Goal: Task Accomplishment & Management: Use online tool/utility

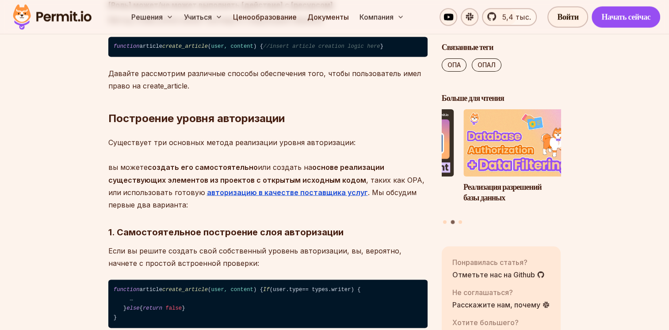
scroll to position [1496, 0]
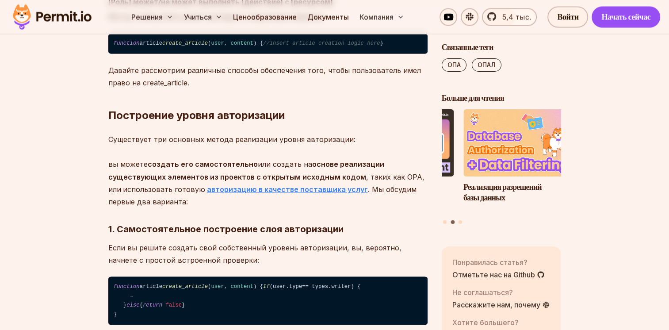
click at [233, 184] on strong "авторизацию в качестве поставщика услуг" at bounding box center [287, 188] width 161 height 9
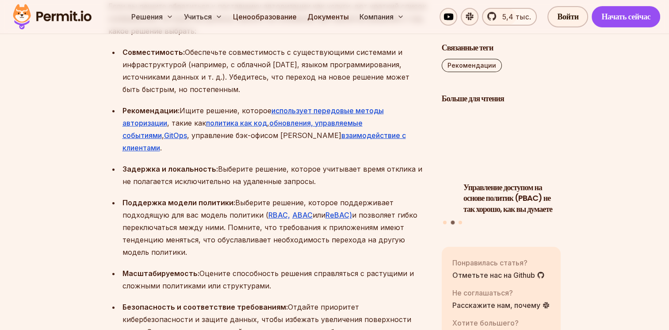
scroll to position [2882, 0]
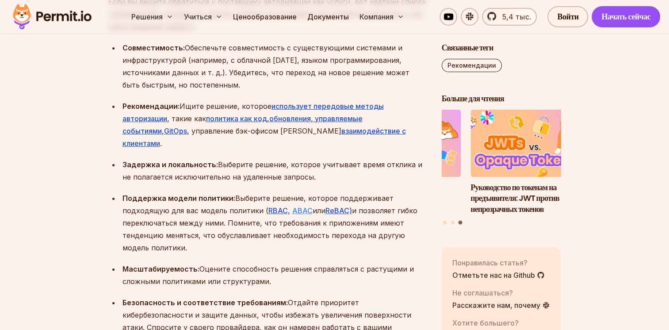
click at [292, 206] on link "ABAC" at bounding box center [302, 210] width 20 height 9
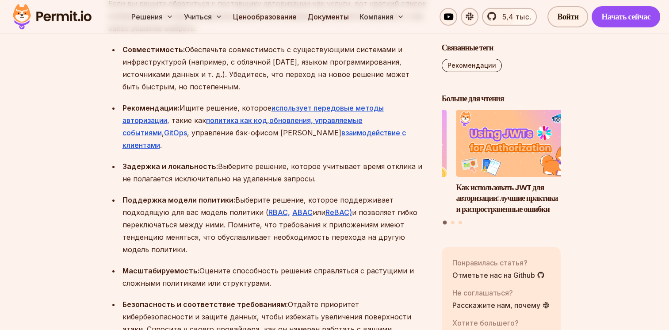
scroll to position [2880, 0]
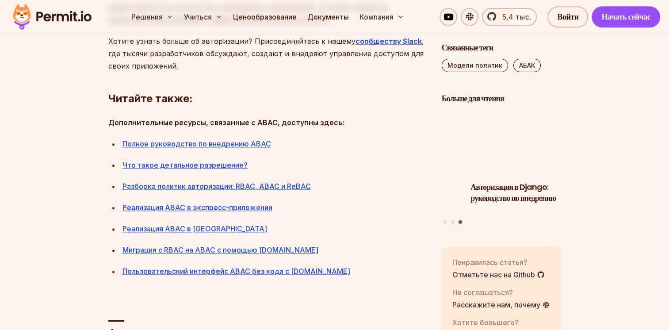
scroll to position [4374, 0]
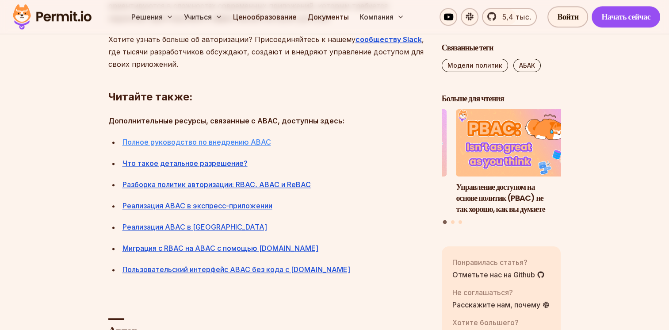
click at [173, 146] on link "Полное руководство по внедрению ABAC" at bounding box center [196, 141] width 149 height 9
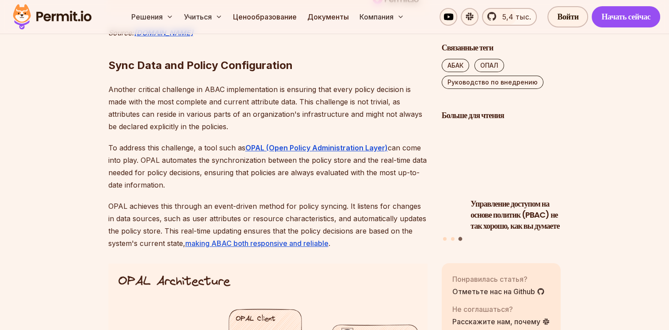
scroll to position [3460, 0]
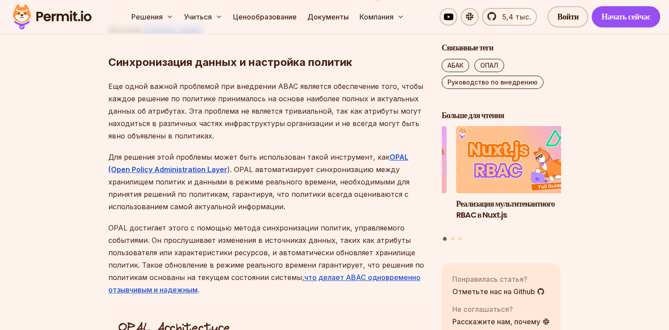
click at [161, 34] on em "app.permit.io" at bounding box center [172, 29] width 59 height 9
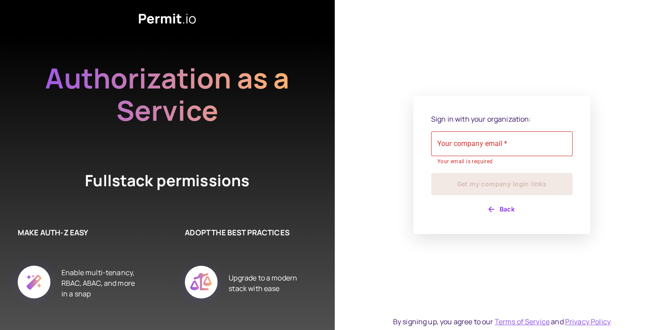
click at [348, 153] on div "Sign in with your organization: Your company email   * Your company email   * Y…" at bounding box center [502, 165] width 335 height 330
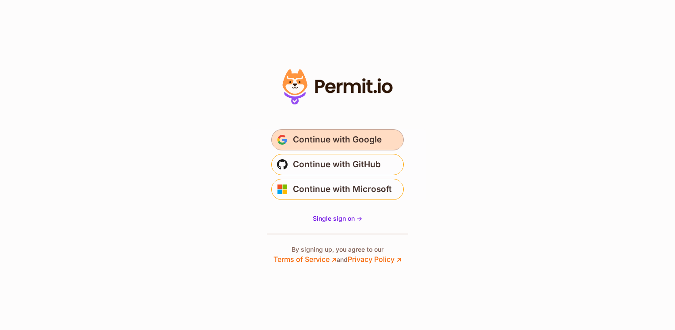
click at [305, 139] on span "Continue with Google" at bounding box center [337, 140] width 89 height 14
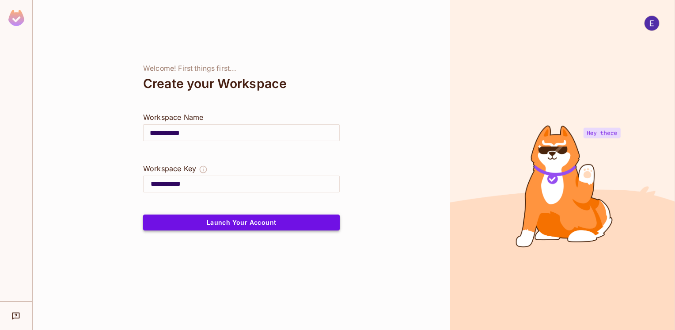
click at [198, 222] on button "Launch Your Account" at bounding box center [241, 222] width 197 height 16
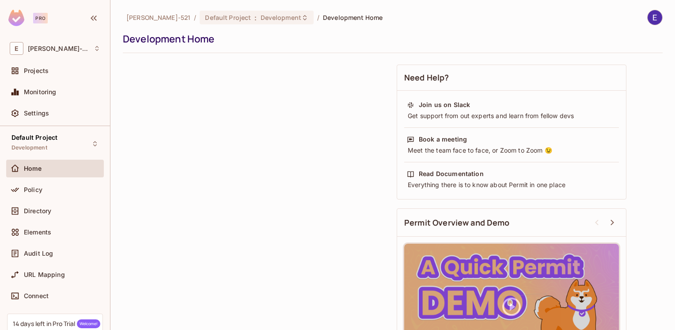
scroll to position [54, 0]
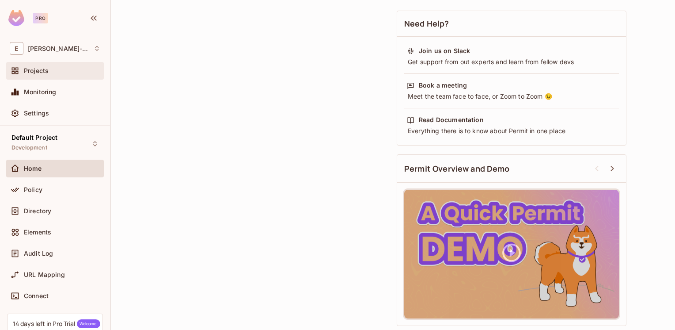
click at [30, 69] on span "Projects" at bounding box center [36, 70] width 25 height 7
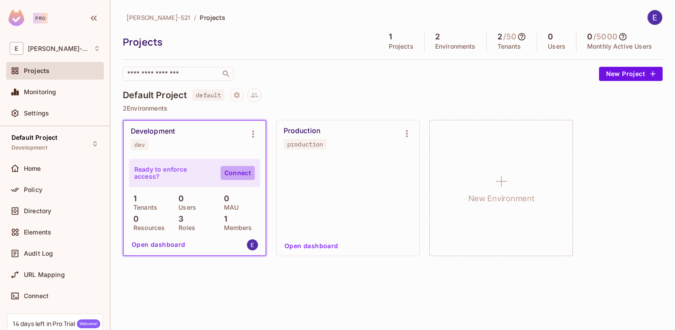
click at [236, 168] on link "Connect" at bounding box center [238, 173] width 34 height 14
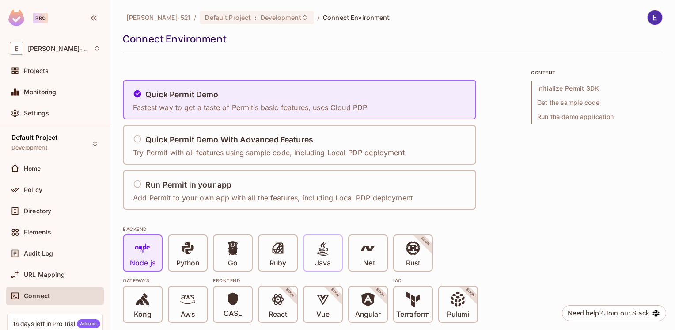
click at [322, 257] on span at bounding box center [323, 249] width 15 height 18
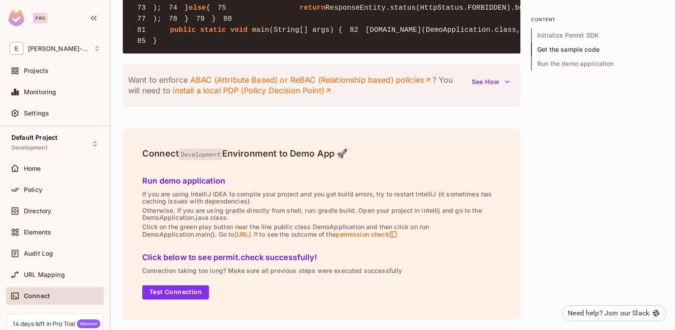
scroll to position [1654, 0]
click at [167, 293] on button "Test Connection" at bounding box center [175, 292] width 67 height 14
